Goal: Task Accomplishment & Management: Use online tool/utility

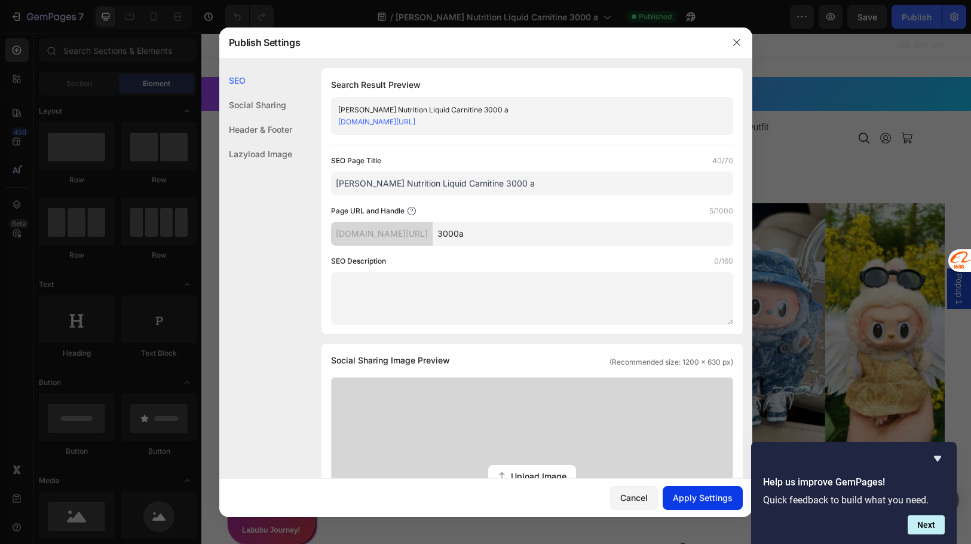
type input "3000a"
click at [713, 497] on div "Apply Settings" at bounding box center [703, 497] width 60 height 13
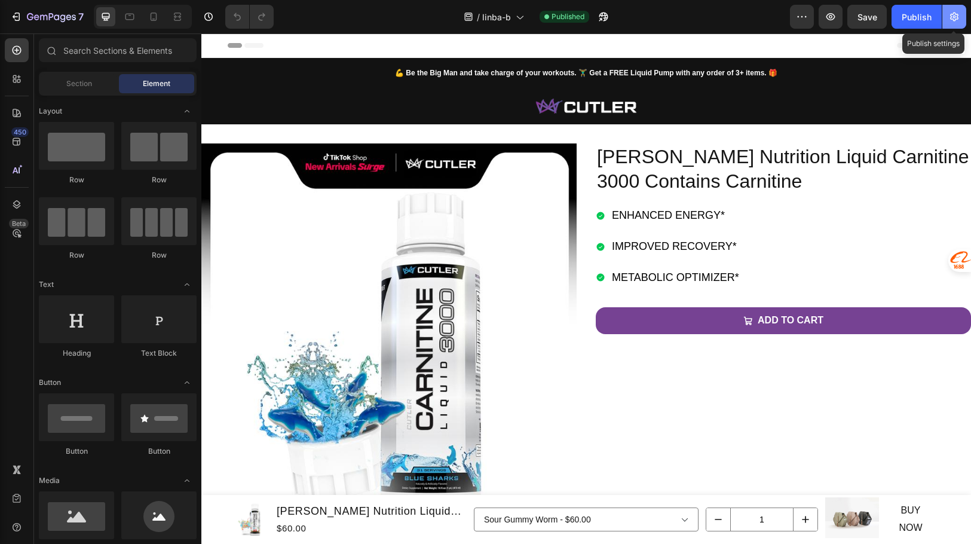
click at [959, 20] on icon "button" at bounding box center [955, 17] width 12 height 12
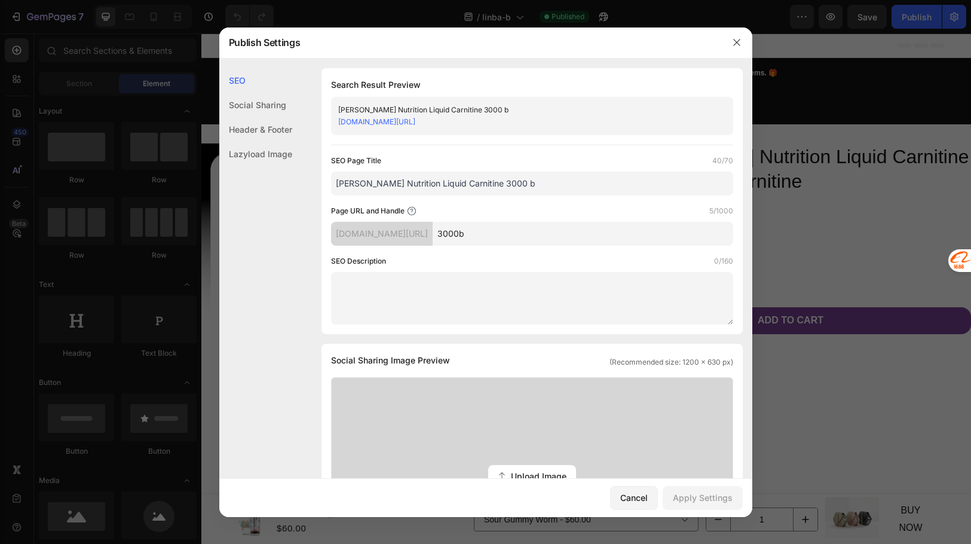
click at [583, 239] on input "3000b" at bounding box center [583, 234] width 301 height 24
type input "3000"
click at [696, 496] on div "Apply Settings" at bounding box center [703, 497] width 60 height 13
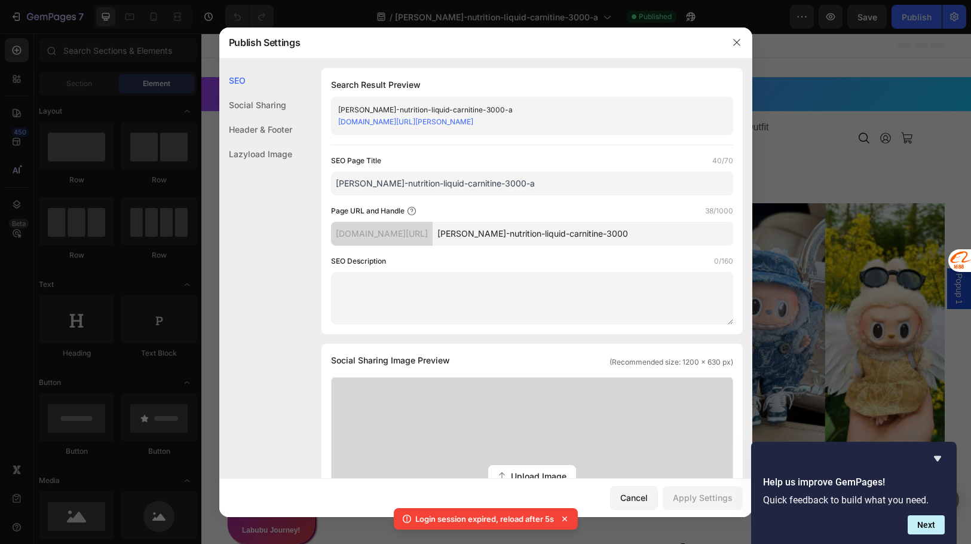
click at [646, 228] on input "[PERSON_NAME]-nutrition-liquid-carnitine-3000" at bounding box center [583, 234] width 301 height 24
type input "cutler-nutrition-liquid-carnitine-3000a"
click at [692, 500] on div "Apply Settings" at bounding box center [703, 497] width 60 height 13
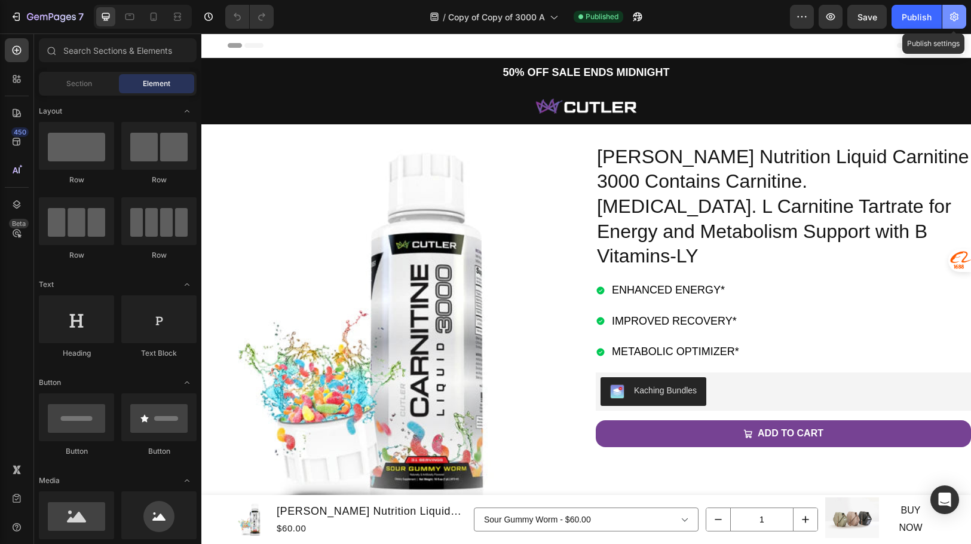
click at [952, 20] on icon "button" at bounding box center [955, 17] width 12 height 12
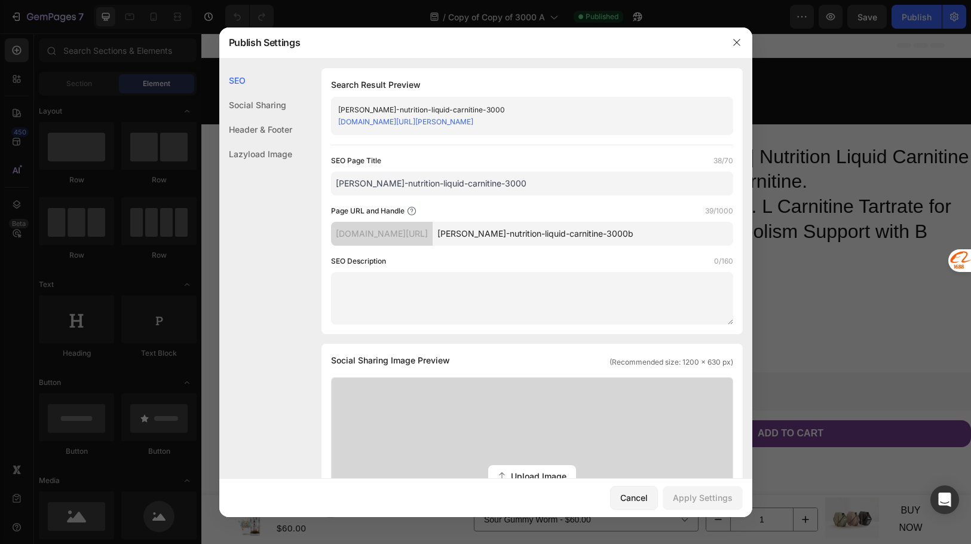
click at [663, 232] on input "cutler-nutrition-liquid-carnitine-3000b" at bounding box center [583, 234] width 301 height 24
type input "cutler-nutrition-liquid-carnitine-3000"
click at [715, 496] on div "Apply Settings" at bounding box center [703, 497] width 60 height 13
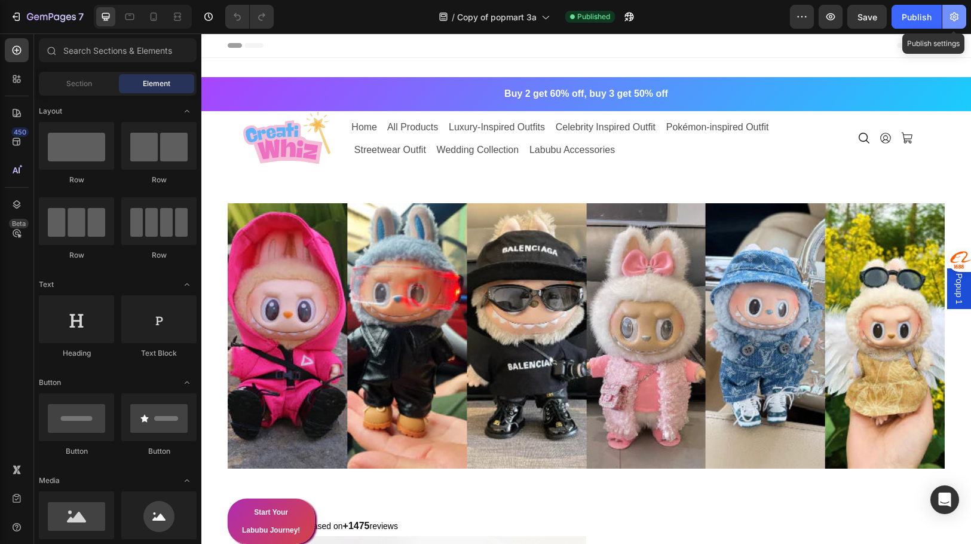
click at [953, 15] on icon "button" at bounding box center [955, 17] width 12 height 12
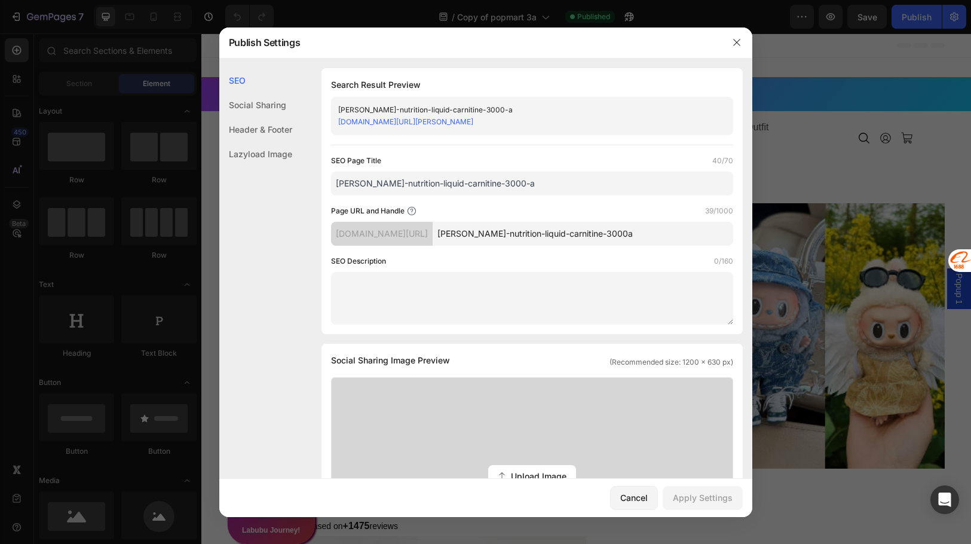
click at [652, 234] on input "[PERSON_NAME]-nutrition-liquid-carnitine-3000a" at bounding box center [583, 234] width 301 height 24
